Goal: Task Accomplishment & Management: Use online tool/utility

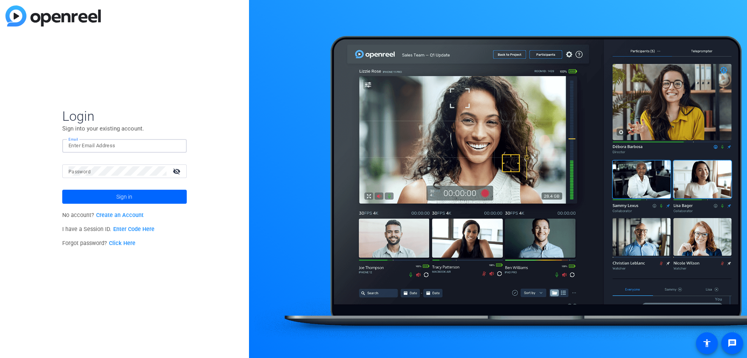
click at [137, 139] on div at bounding box center [124, 146] width 112 height 14
type input "[EMAIL_ADDRESS][DOMAIN_NAME]"
click at [177, 166] on mat-icon "visibility_off" at bounding box center [177, 170] width 19 height 11
click at [177, 168] on mat-icon "visibility" at bounding box center [177, 170] width 19 height 11
click at [141, 195] on span at bounding box center [124, 196] width 125 height 19
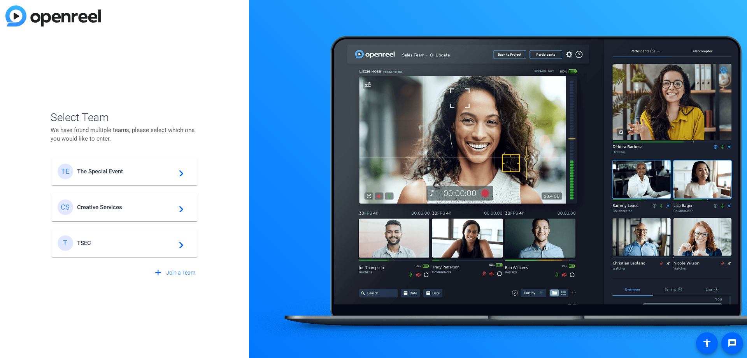
click at [149, 172] on span "The Special Event" at bounding box center [125, 171] width 97 height 7
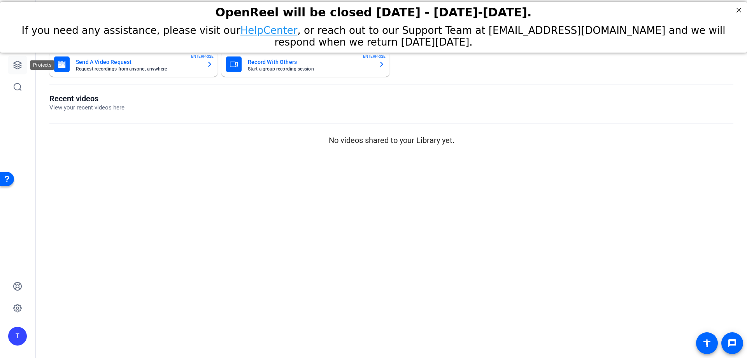
click at [16, 65] on icon at bounding box center [18, 65] width 8 height 8
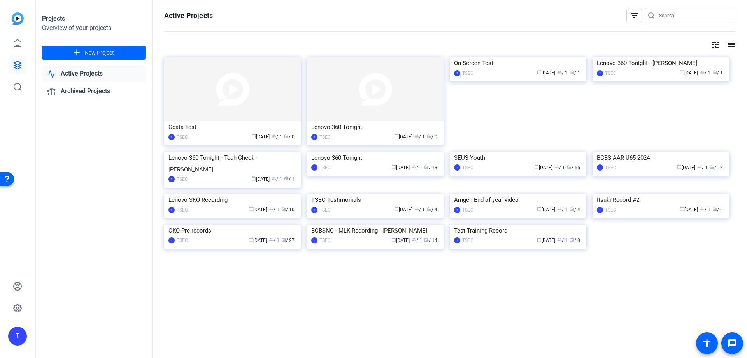
click at [246, 116] on img at bounding box center [232, 89] width 137 height 64
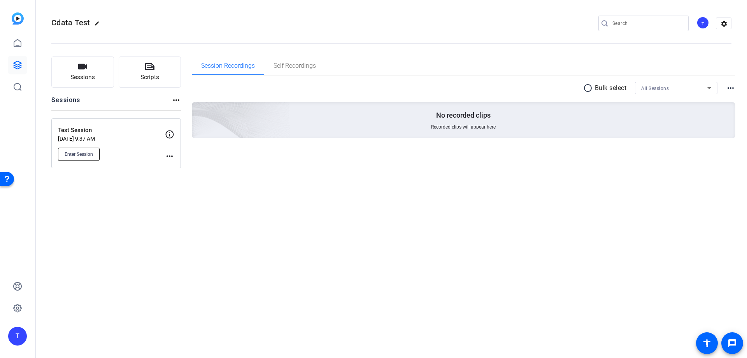
click at [81, 154] on span "Enter Session" at bounding box center [79, 154] width 28 height 6
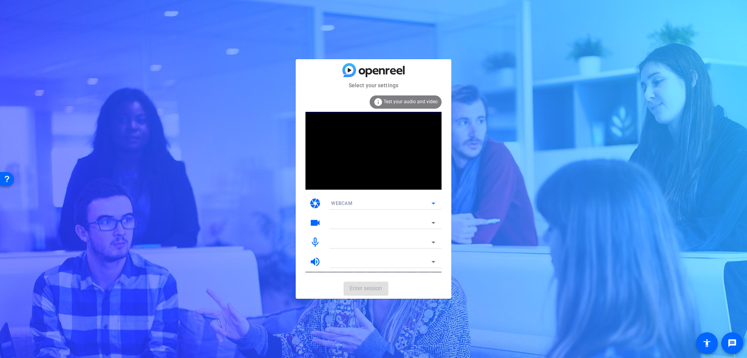
click at [381, 202] on div "WEBCAM" at bounding box center [381, 203] width 100 height 10
click at [389, 207] on div at bounding box center [373, 179] width 747 height 358
click at [426, 222] on div at bounding box center [381, 222] width 100 height 9
drag, startPoint x: 442, startPoint y: 222, endPoint x: 429, endPoint y: 225, distance: 14.1
click at [435, 225] on mat-card-content "info Test your audio and video camera WEBCAM videocam mic_none volume_up" at bounding box center [374, 183] width 156 height 189
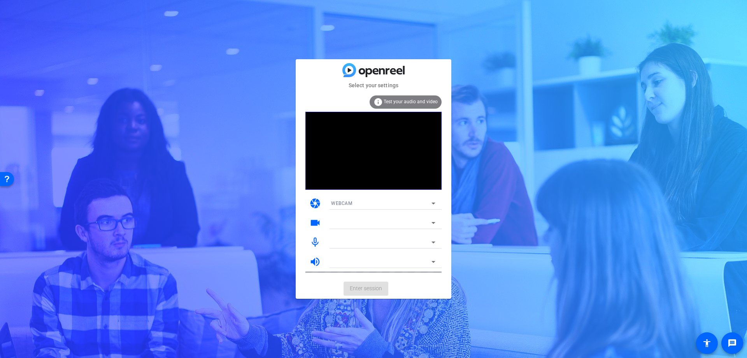
click at [439, 218] on div at bounding box center [383, 222] width 117 height 12
click at [417, 199] on div "WEBCAM" at bounding box center [381, 203] width 100 height 10
click at [430, 160] on div at bounding box center [373, 179] width 747 height 358
click at [426, 225] on div at bounding box center [381, 222] width 100 height 9
click at [433, 218] on mat-select at bounding box center [383, 222] width 104 height 9
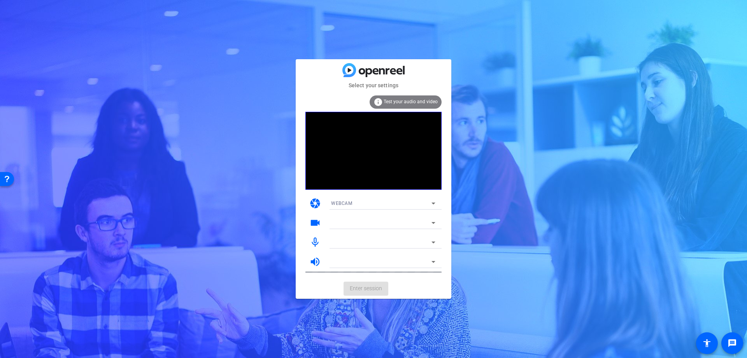
click at [385, 99] on div "info Test your audio and video" at bounding box center [406, 101] width 72 height 13
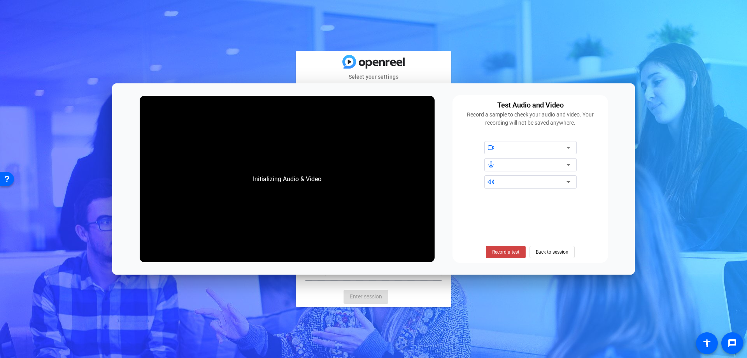
click at [544, 41] on div "Select your settings Could not start video source info Test your audio and vide…" at bounding box center [373, 179] width 747 height 358
click at [557, 246] on span "Back to session" at bounding box center [552, 251] width 33 height 15
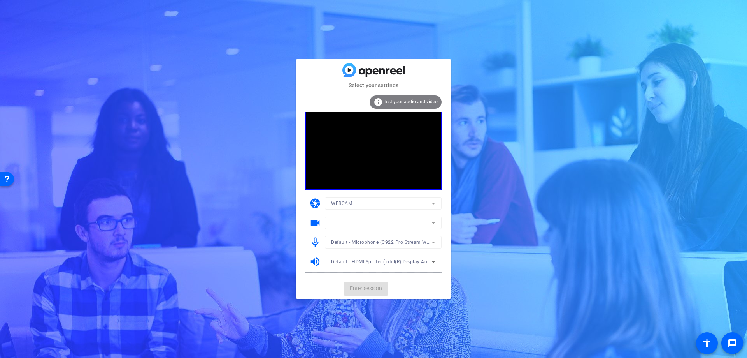
click at [370, 217] on div at bounding box center [383, 213] width 117 height 9
click at [386, 223] on mat-form-field at bounding box center [383, 222] width 117 height 12
click at [432, 219] on mat-form-field at bounding box center [383, 222] width 117 height 12
click at [434, 219] on mat-form-field at bounding box center [383, 222] width 117 height 12
drag, startPoint x: 430, startPoint y: 225, endPoint x: 426, endPoint y: 206, distance: 19.1
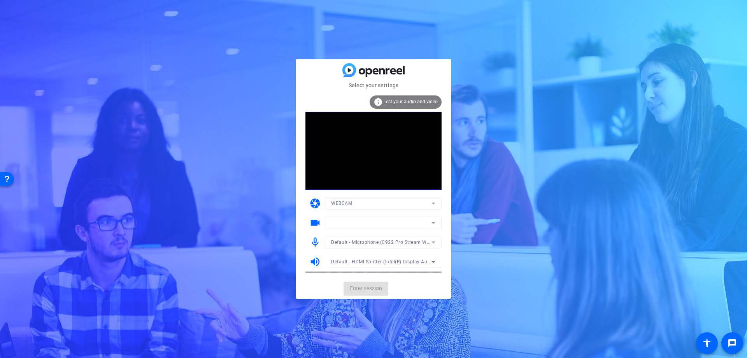
click at [430, 224] on mat-form-field at bounding box center [383, 222] width 117 height 12
click at [433, 205] on mat-form-field "WEBCAM" at bounding box center [383, 203] width 117 height 12
click at [432, 198] on mat-form-field "WEBCAM" at bounding box center [383, 203] width 117 height 12
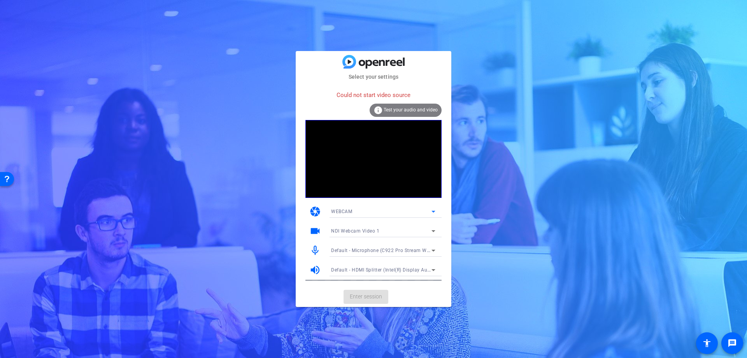
click at [432, 211] on icon at bounding box center [433, 211] width 9 height 9
click at [432, 209] on div at bounding box center [373, 179] width 747 height 358
click at [369, 295] on mat-card-actions "Enter session" at bounding box center [374, 296] width 156 height 20
click at [403, 233] on div "NDI Webcam Video 1" at bounding box center [381, 231] width 100 height 10
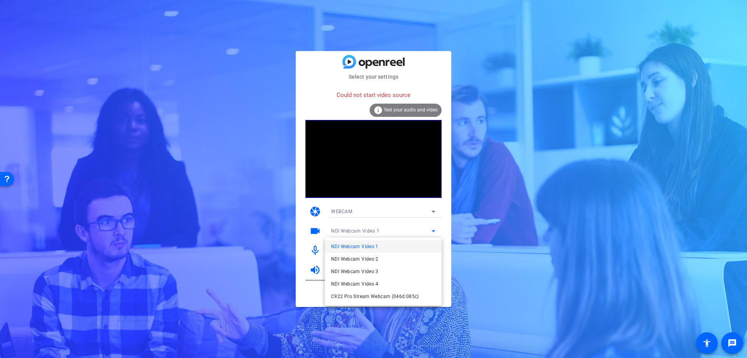
click at [502, 231] on div at bounding box center [373, 179] width 747 height 358
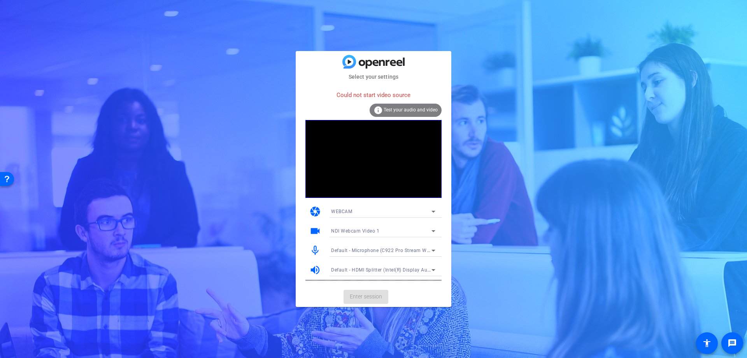
click at [365, 298] on mat-card-actions "Enter session" at bounding box center [374, 296] width 156 height 20
click at [400, 214] on div "WEBCAM" at bounding box center [381, 211] width 100 height 10
click at [361, 239] on mat-option "DESKTOP" at bounding box center [383, 239] width 117 height 12
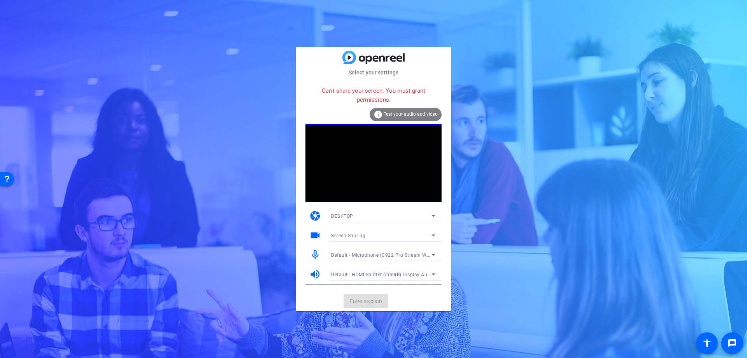
click at [414, 205] on div "Can't share your screen. You must grant permissions. info Test your audio and v…" at bounding box center [373, 183] width 136 height 202
click at [415, 217] on div "DESKTOP" at bounding box center [381, 216] width 100 height 10
click at [370, 232] on mat-option "WEBCAM" at bounding box center [383, 231] width 117 height 12
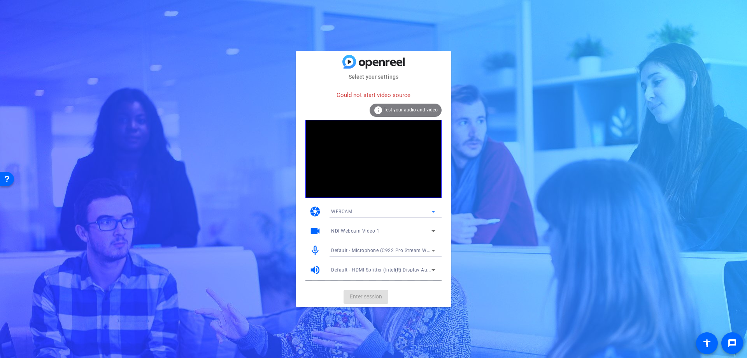
click at [393, 227] on div "NDI Webcam Video 1" at bounding box center [381, 231] width 100 height 10
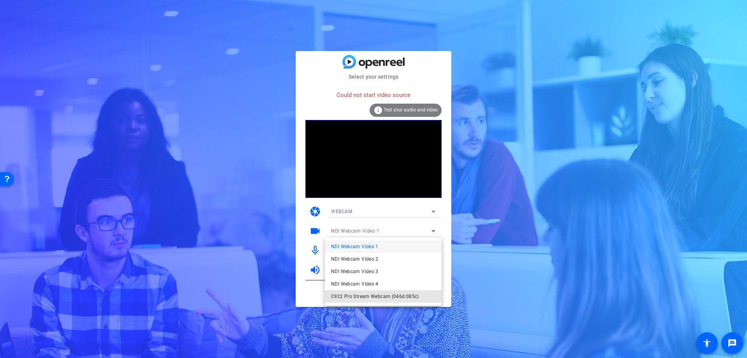
click at [392, 295] on span "C922 Pro Stream Webcam (046d:085c)" at bounding box center [375, 295] width 88 height 9
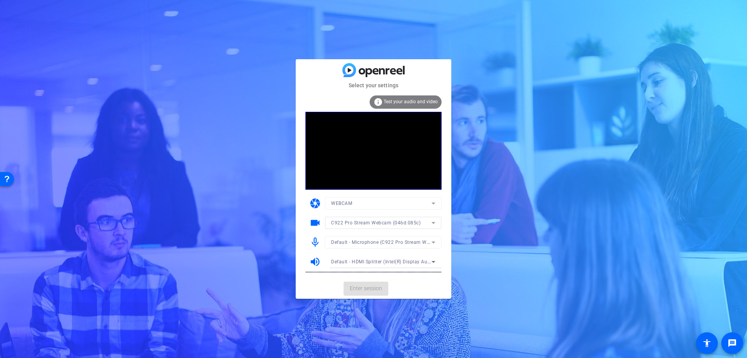
click at [366, 288] on mat-card-actions "Enter session" at bounding box center [374, 288] width 156 height 20
click at [395, 200] on div "WEBCAM" at bounding box center [381, 203] width 100 height 10
click at [395, 200] on div at bounding box center [373, 179] width 747 height 358
click at [390, 225] on span "C922 Pro Stream Webcam (046d:085c)" at bounding box center [375, 222] width 89 height 5
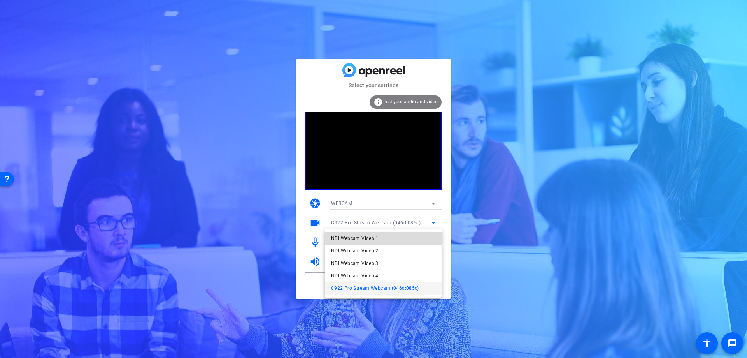
click at [382, 236] on mat-option "NDI Webcam Video 1" at bounding box center [383, 238] width 117 height 12
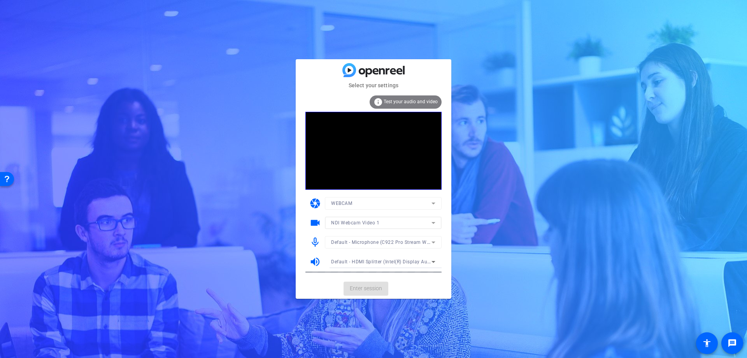
click at [366, 219] on mat-form-field "NDI Webcam Video 1" at bounding box center [383, 222] width 117 height 12
click at [371, 223] on mat-form-field "NDI Webcam Video 1" at bounding box center [383, 222] width 117 height 12
click at [433, 224] on mat-form-field "NDI Webcam Video 1" at bounding box center [383, 222] width 117 height 12
click at [432, 219] on mat-form-field "NDI Webcam Video 1" at bounding box center [383, 222] width 117 height 12
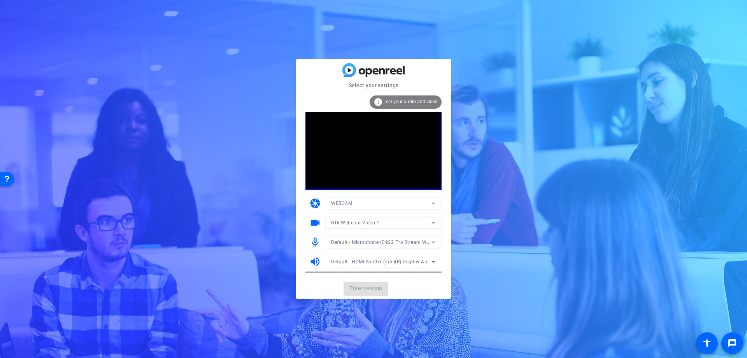
click at [365, 222] on mat-form-field "NDI Webcam Video 1" at bounding box center [383, 222] width 117 height 12
click at [368, 219] on mat-form-field "NDI Webcam Video 1" at bounding box center [383, 222] width 117 height 12
click at [436, 221] on mat-form-field "NDI Webcam Video 1" at bounding box center [383, 222] width 117 height 12
click at [432, 206] on mat-form-field "WEBCAM" at bounding box center [383, 203] width 117 height 12
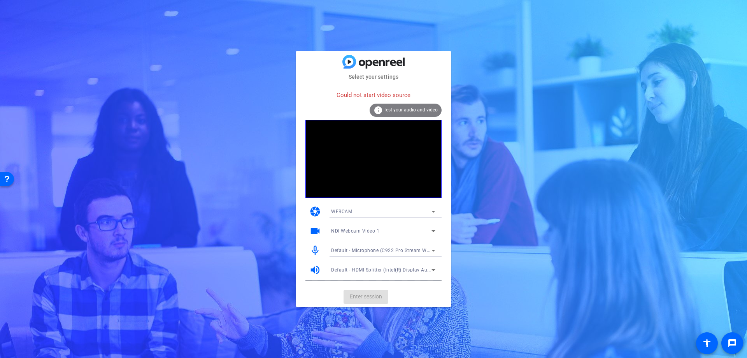
click at [435, 203] on div "camera WEBCAM" at bounding box center [373, 211] width 136 height 19
click at [429, 229] on div "NDI Webcam Video 1" at bounding box center [383, 231] width 104 height 10
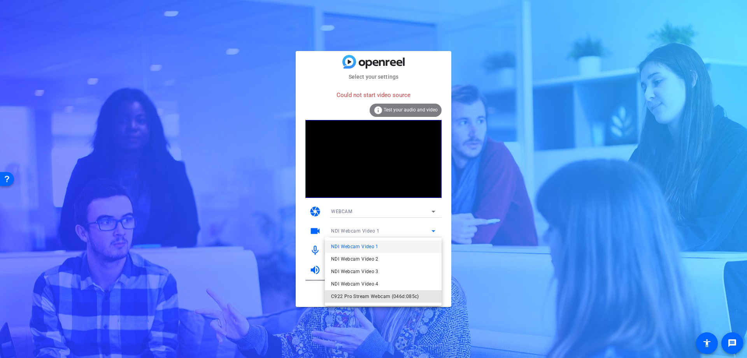
click at [377, 292] on span "C922 Pro Stream Webcam (046d:085c)" at bounding box center [375, 295] width 88 height 9
